Goal: Communication & Community: Answer question/provide support

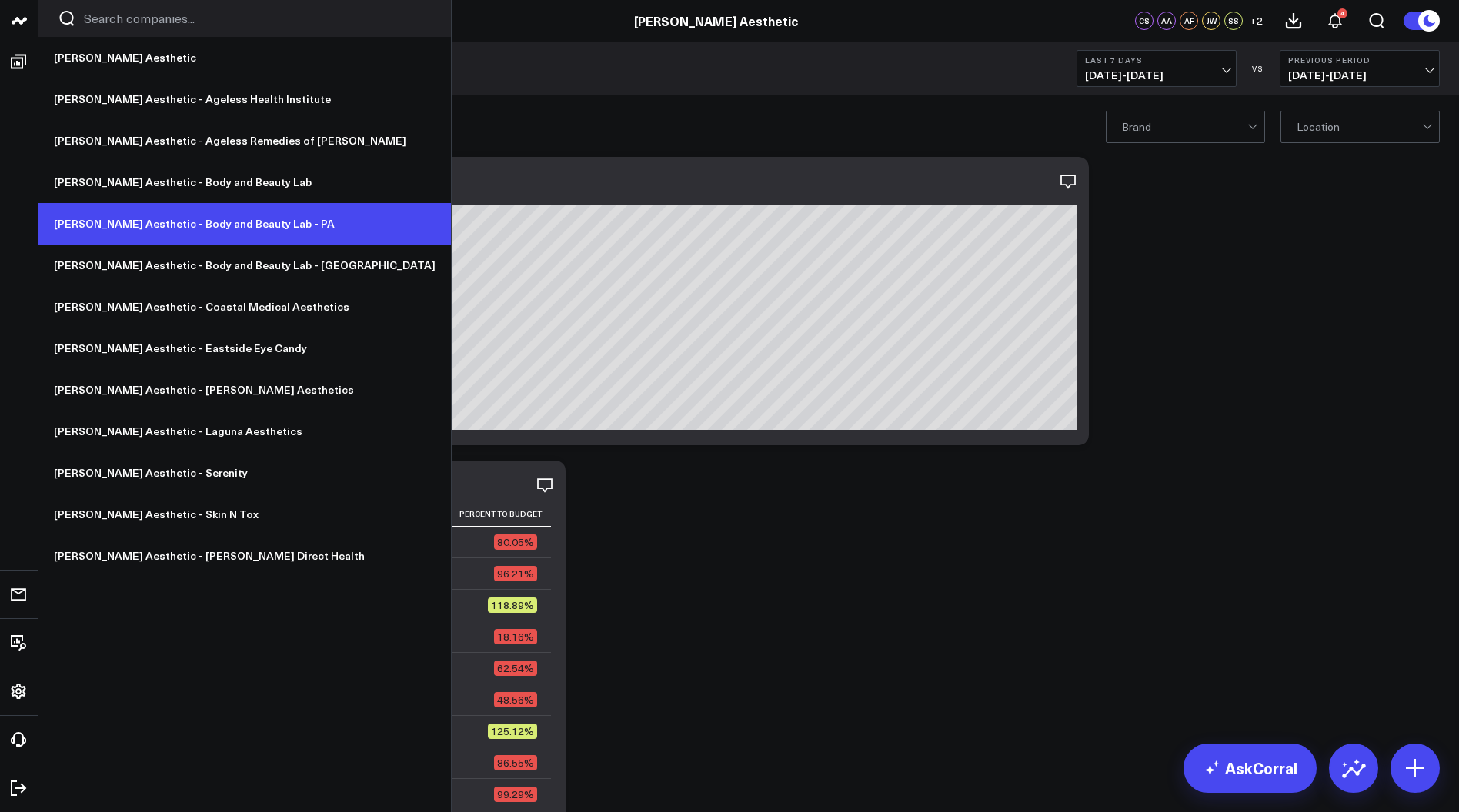
click at [204, 228] on link "[PERSON_NAME] Aesthetic - Body and Beauty Lab - PA" at bounding box center [244, 224] width 412 height 42
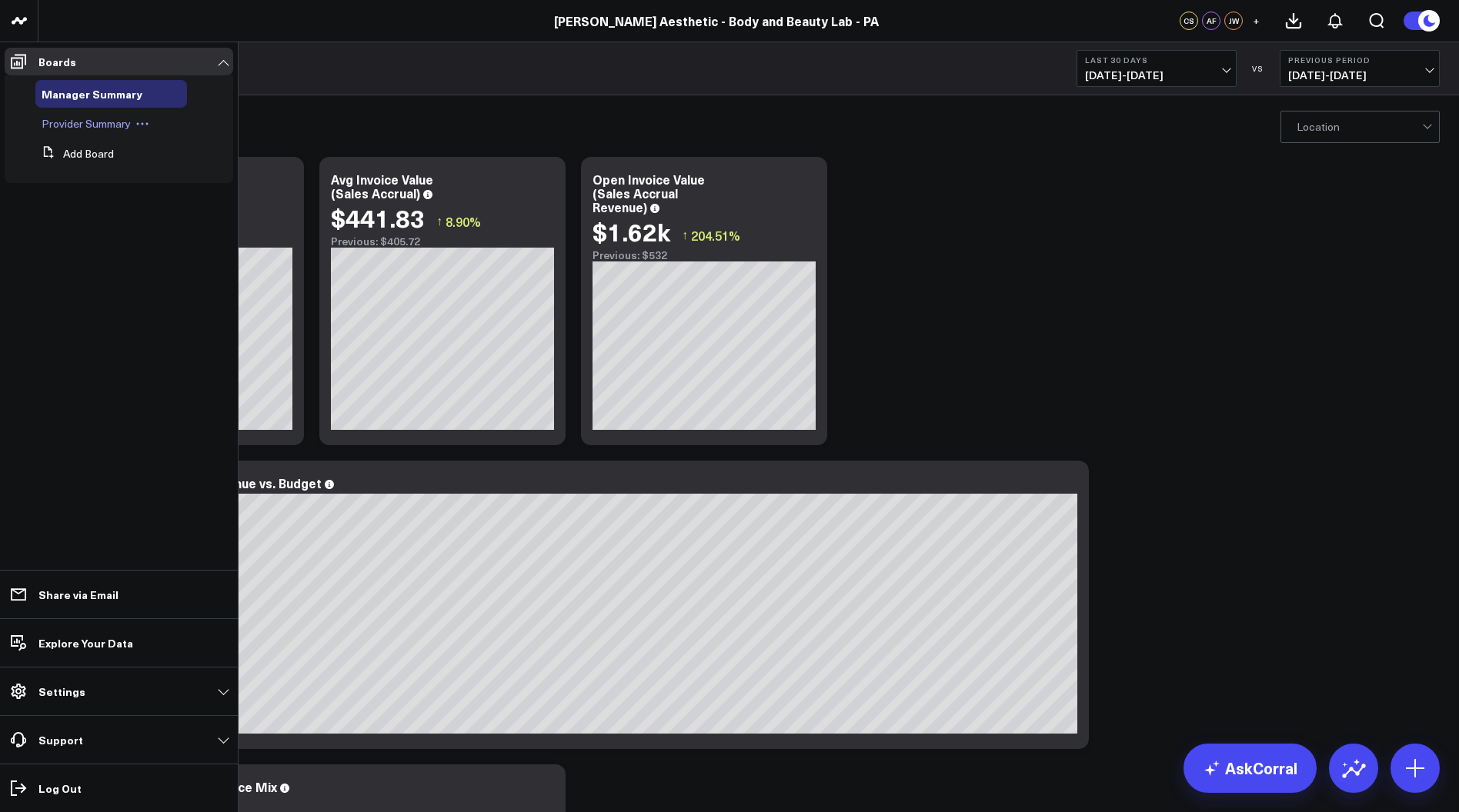
click at [73, 124] on span "Provider Summary" at bounding box center [86, 123] width 89 height 15
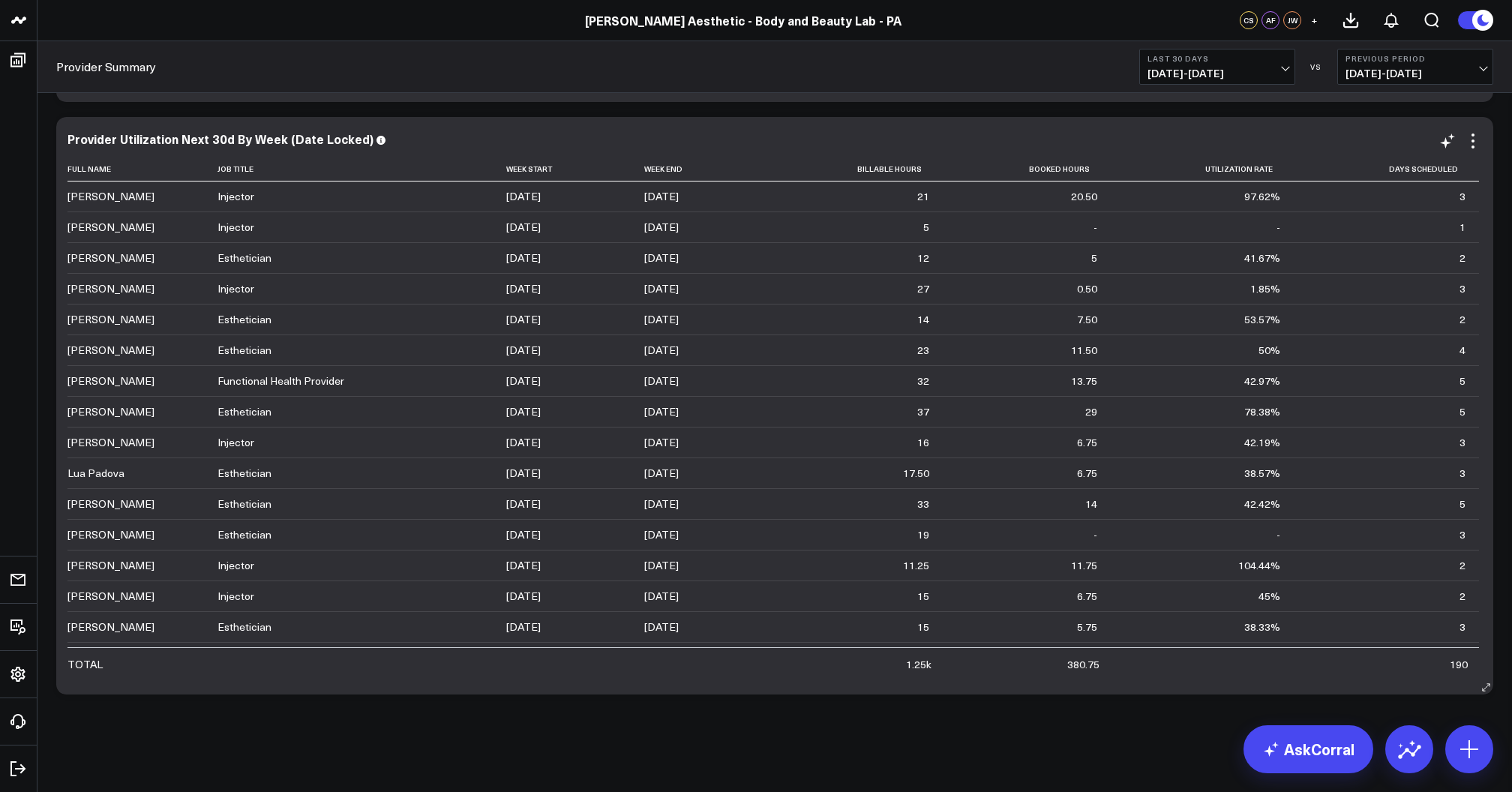
scroll to position [4309, 0]
click at [1421, 144] on icon at bounding box center [1472, 140] width 18 height 18
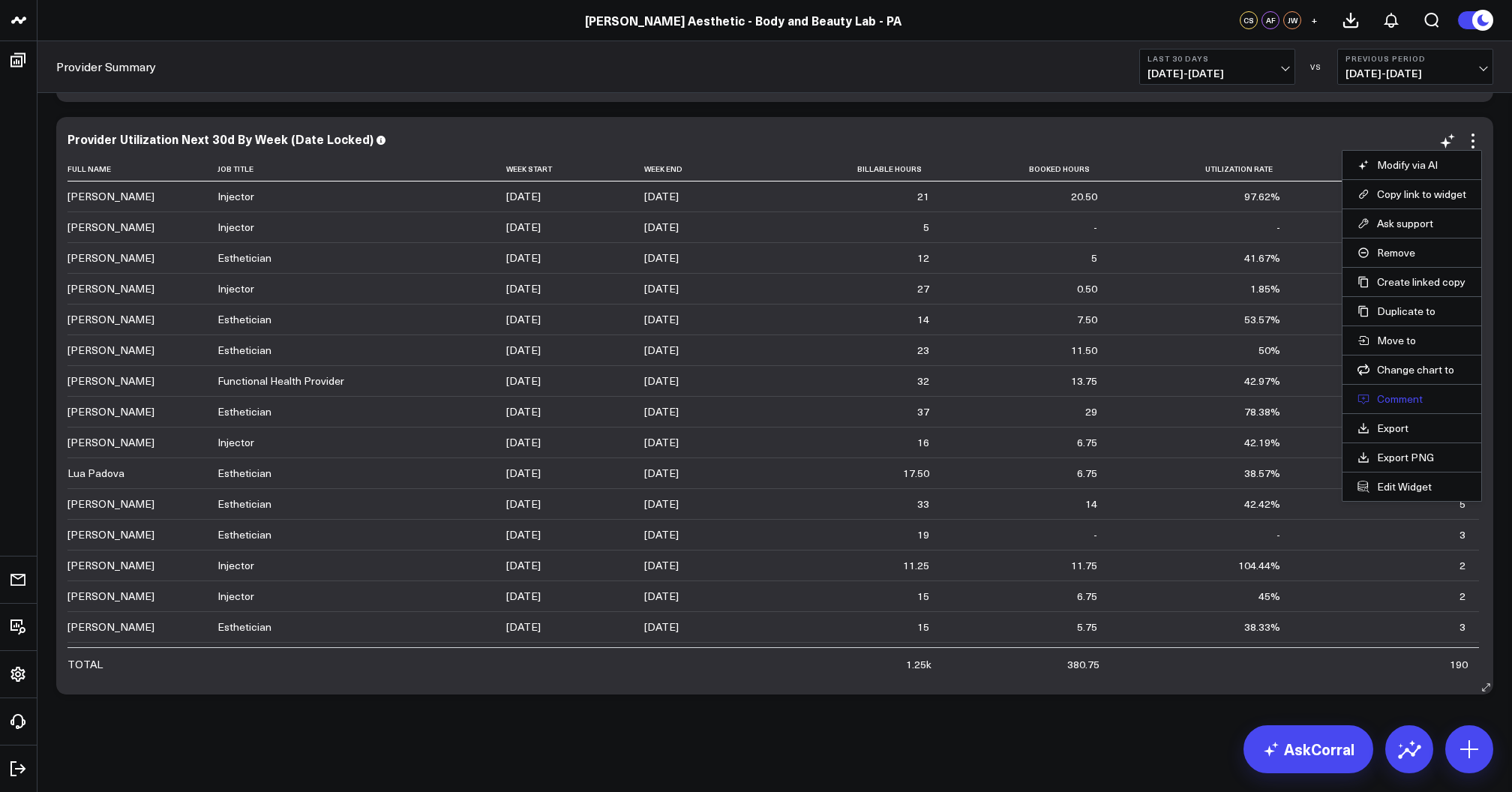
click at [1394, 396] on button "Comment" at bounding box center [1411, 399] width 108 height 14
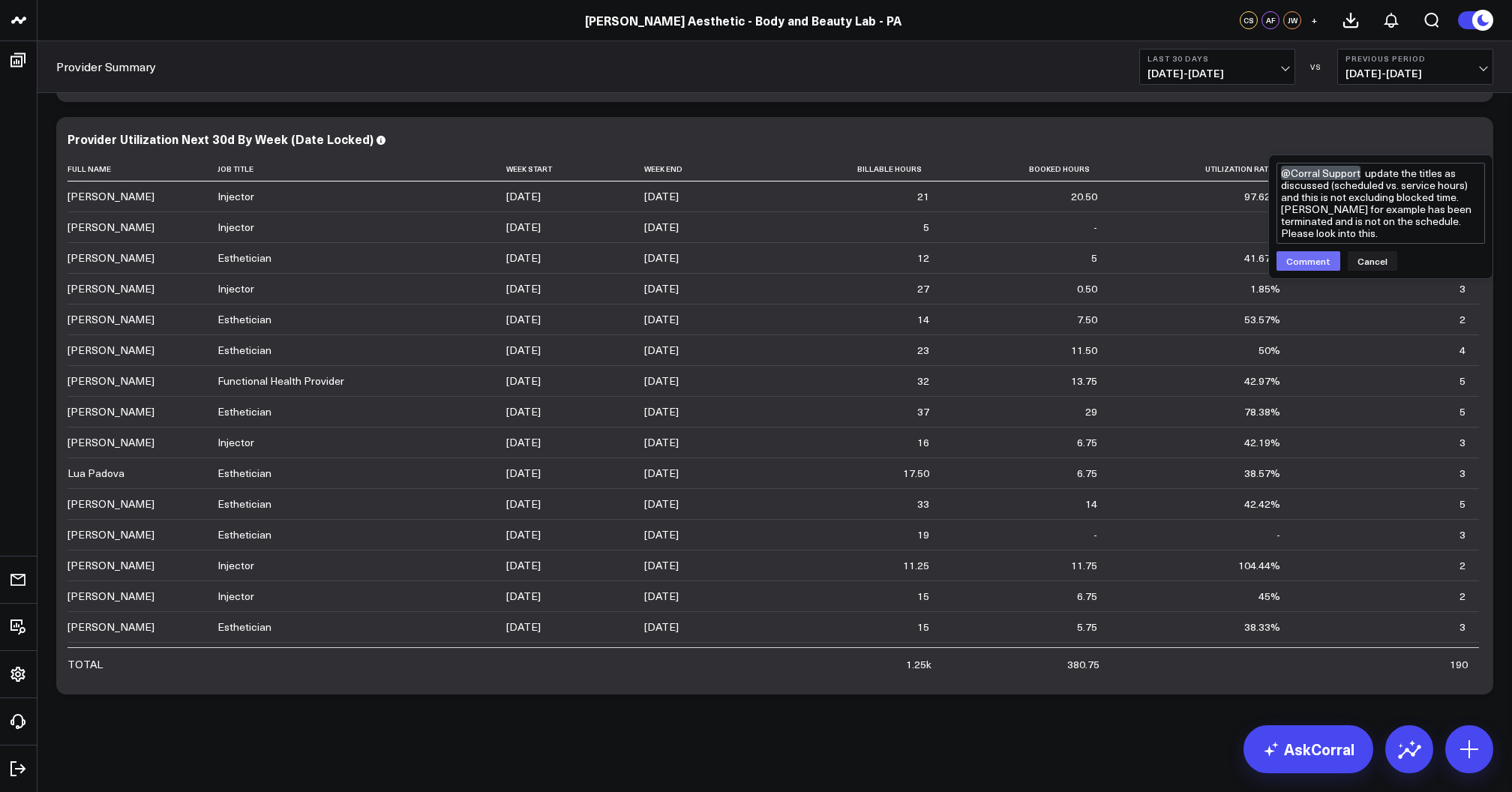
type textarea "@Corral Support update the titles as discussed (scheduled vs. service hours) an…"
click at [1302, 259] on button "Comment" at bounding box center [1309, 261] width 64 height 19
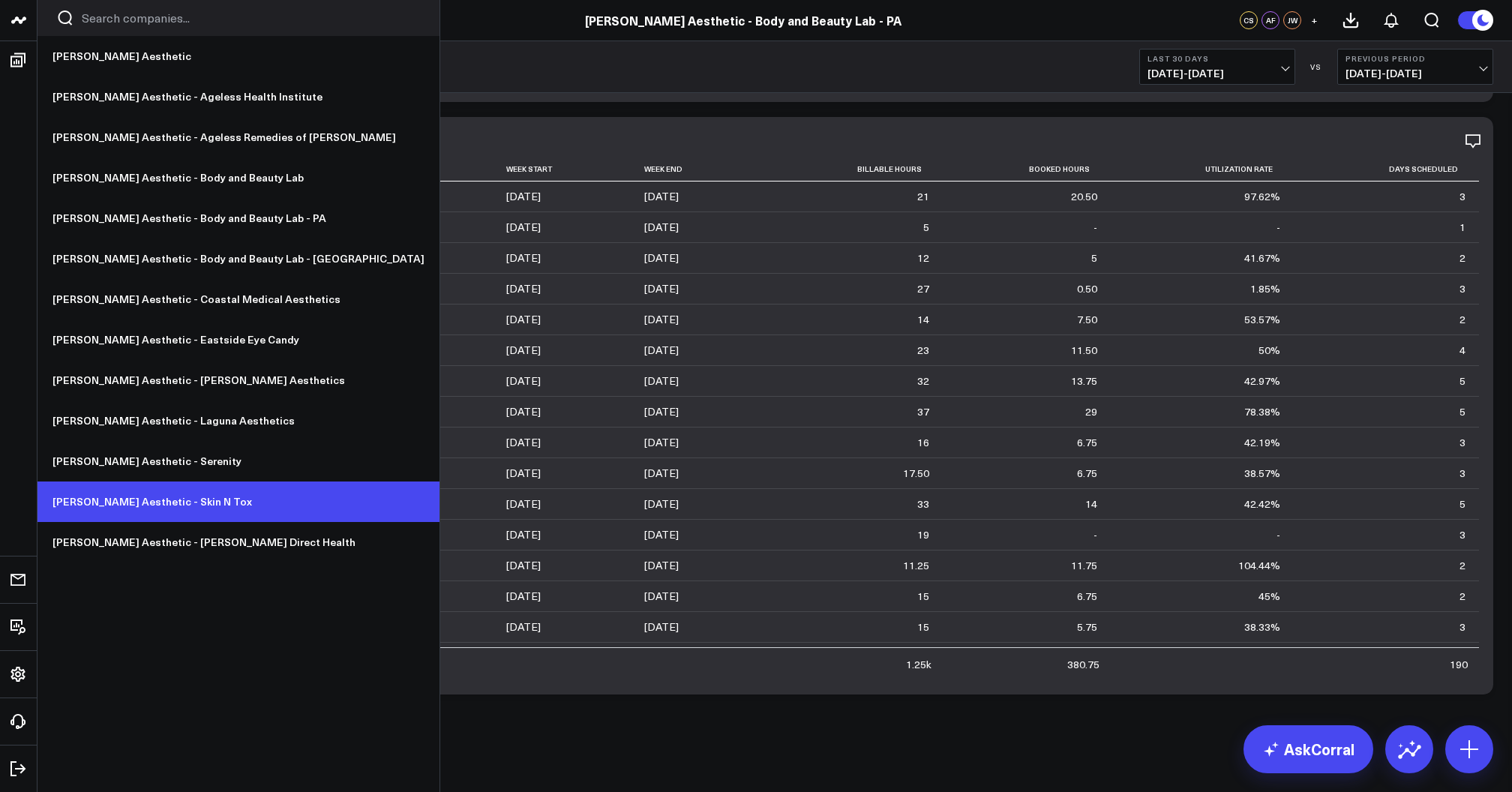
click at [145, 495] on link "[PERSON_NAME] Aesthetic - Skin N Tox" at bounding box center [238, 502] width 402 height 41
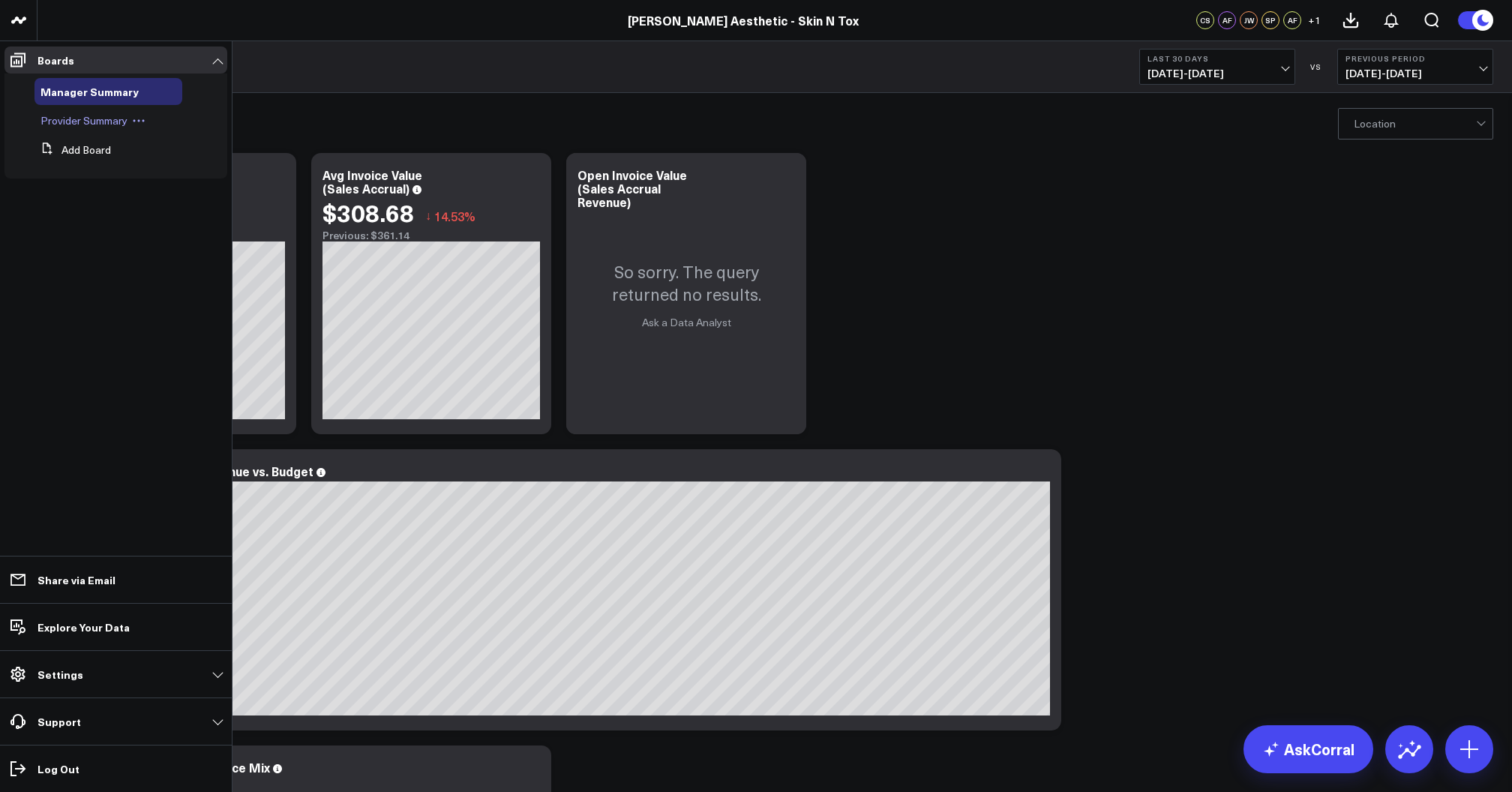
click at [75, 124] on span "Provider Summary" at bounding box center [84, 120] width 87 height 15
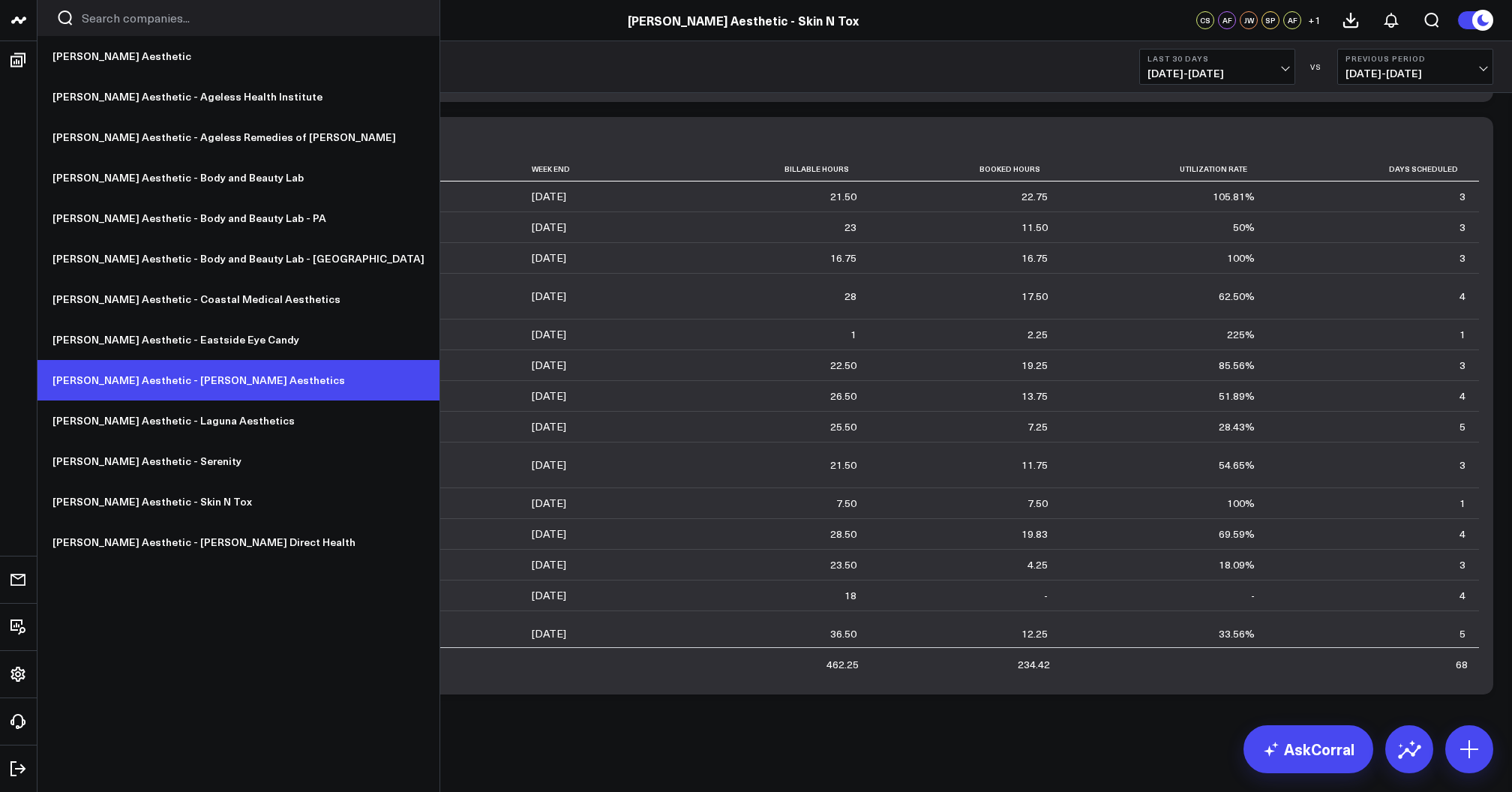
click at [175, 382] on link "[PERSON_NAME] Aesthetic - [PERSON_NAME] Aesthetics" at bounding box center [238, 381] width 402 height 41
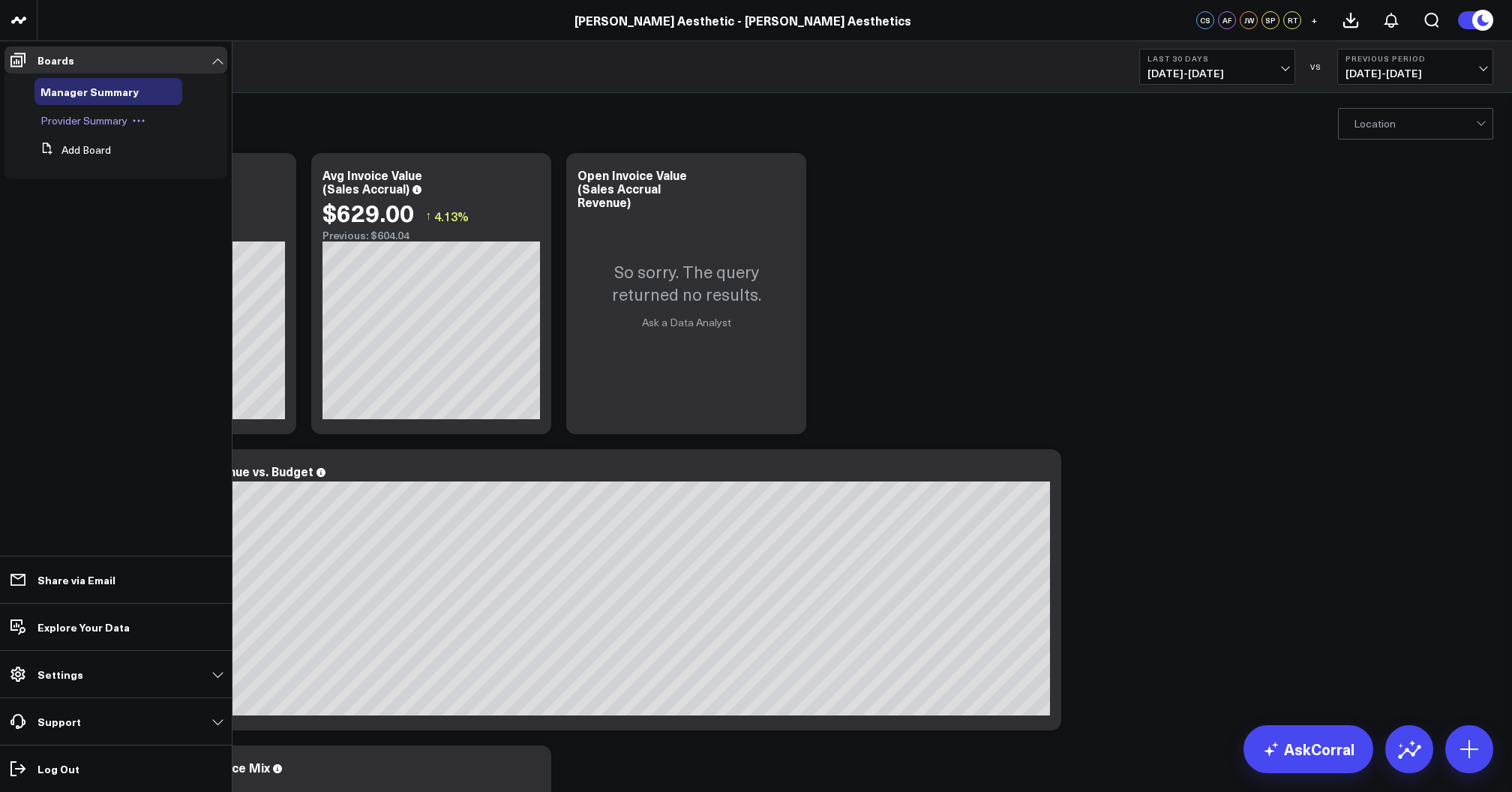
click at [88, 125] on span "Provider Summary" at bounding box center [84, 120] width 87 height 15
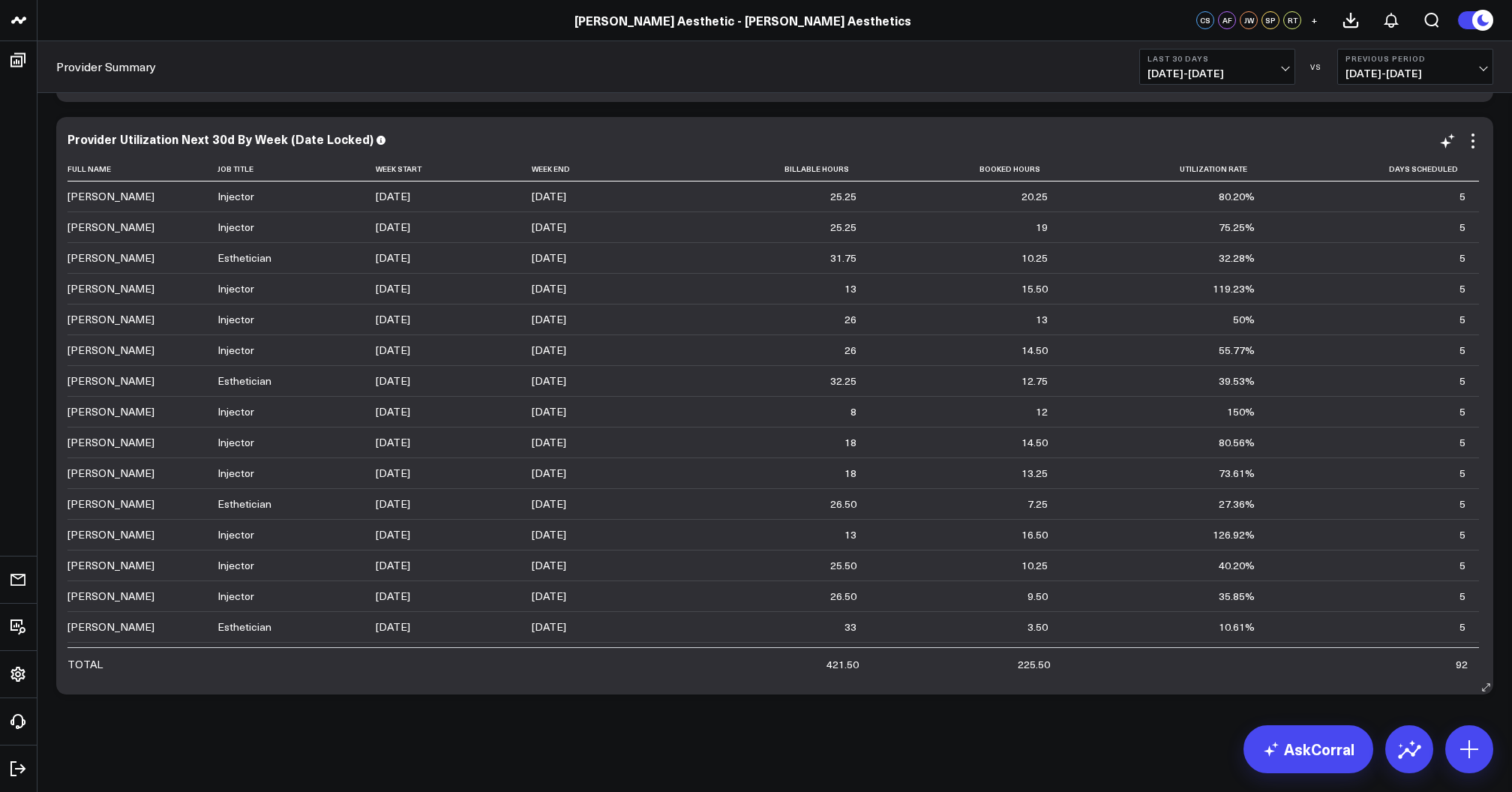
scroll to position [4369, 0]
click at [1473, 144] on icon at bounding box center [1472, 140] width 18 height 18
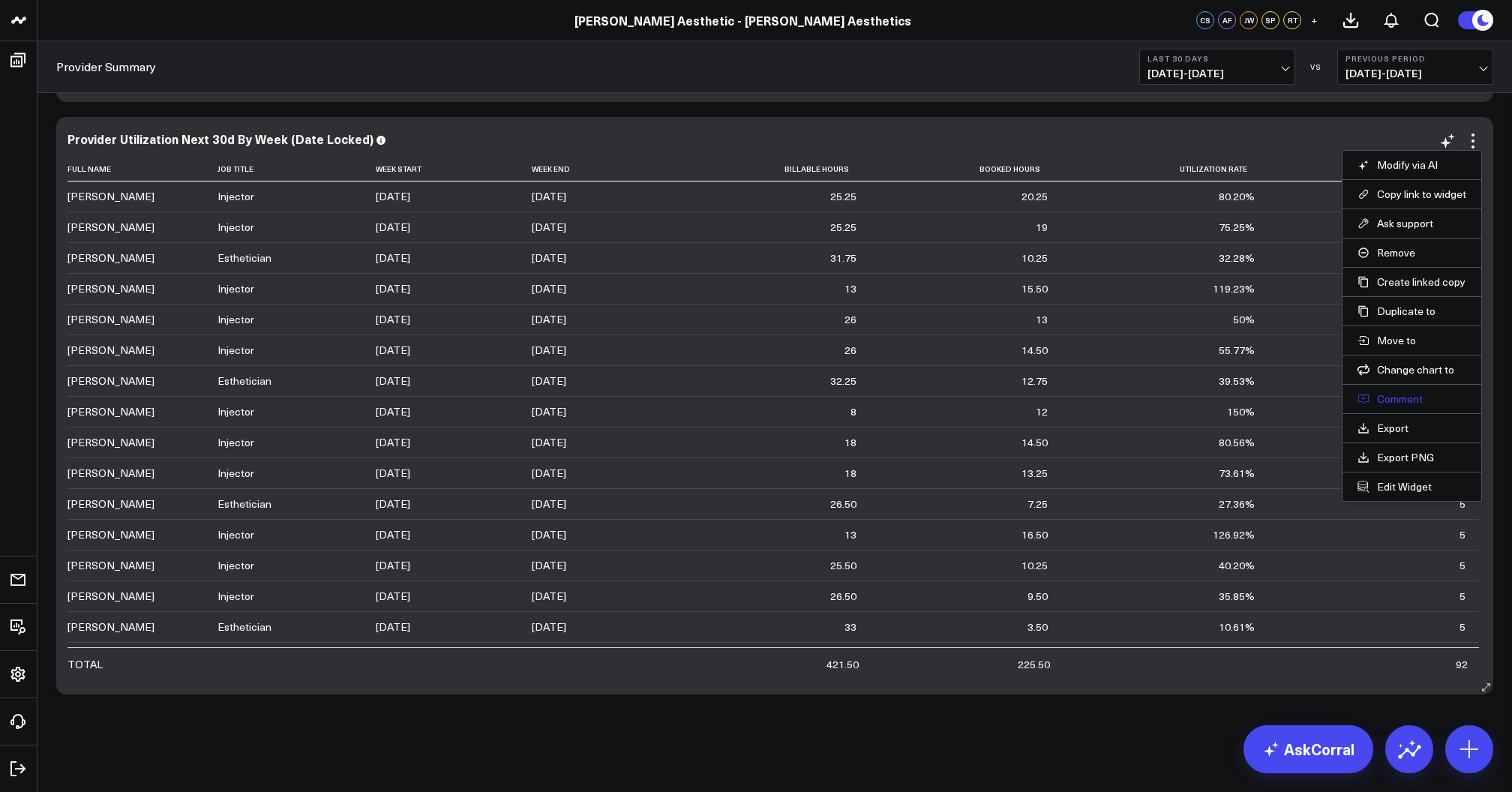
click at [1387, 400] on button "Comment" at bounding box center [1411, 399] width 108 height 14
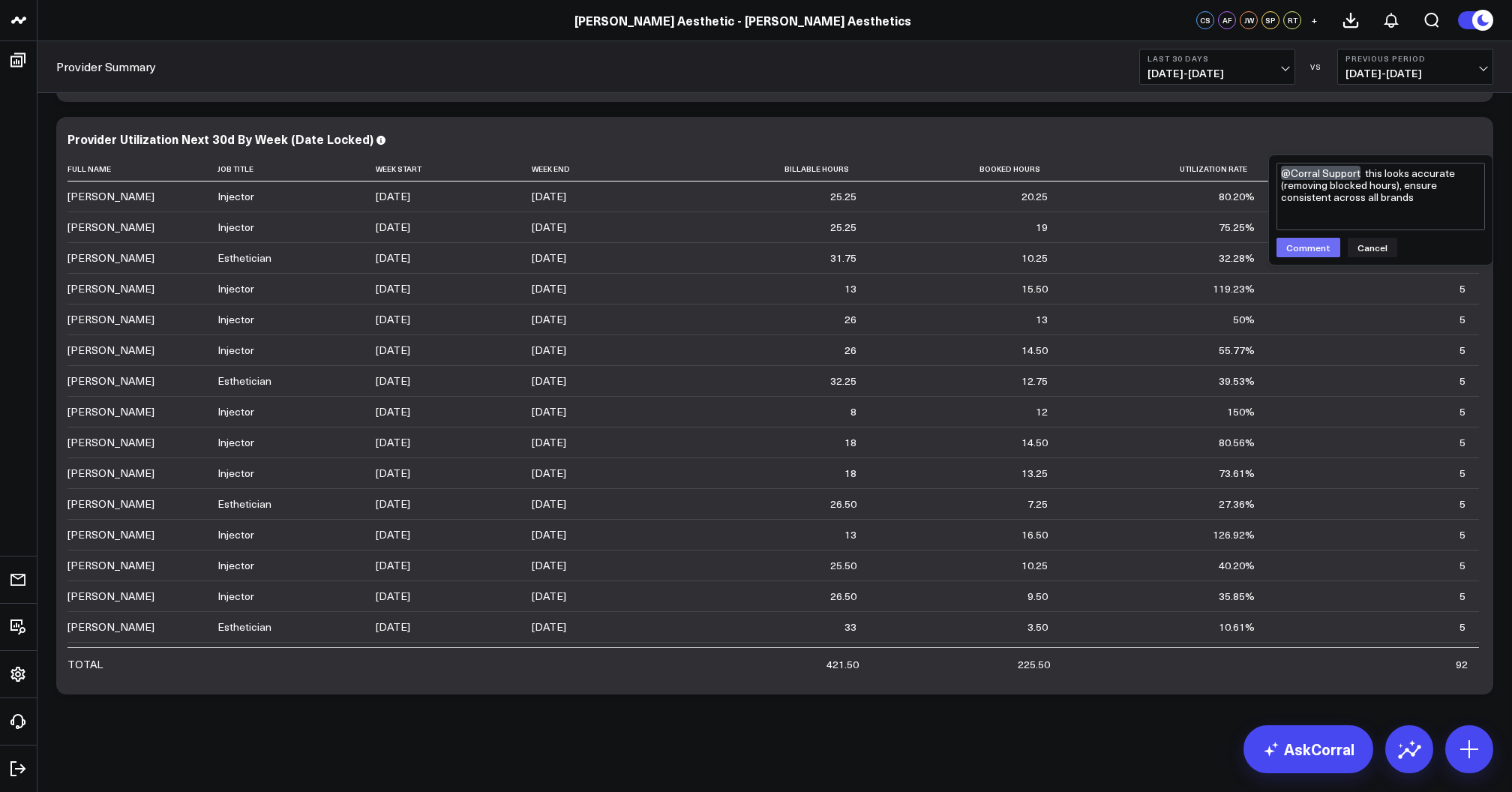
type textarea "@Corral Support this looks accurate (removing blocked hours), ensure consistent…"
click at [1313, 254] on button "Comment" at bounding box center [1309, 248] width 64 height 19
